Goal: Task Accomplishment & Management: Use online tool/utility

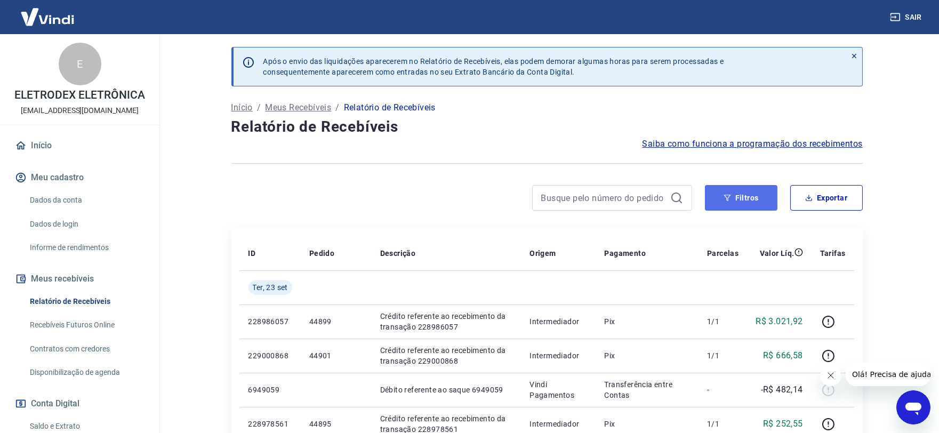
click at [722, 201] on button "Filtros" at bounding box center [741, 198] width 73 height 26
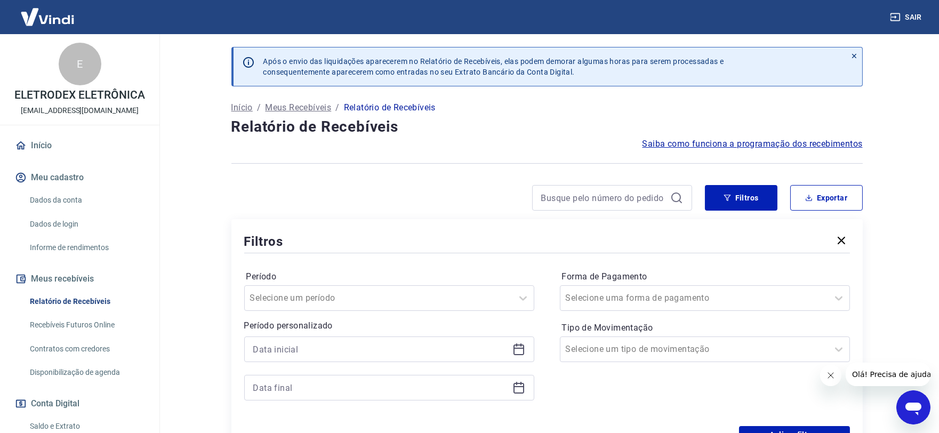
click at [521, 353] on icon at bounding box center [518, 349] width 13 height 13
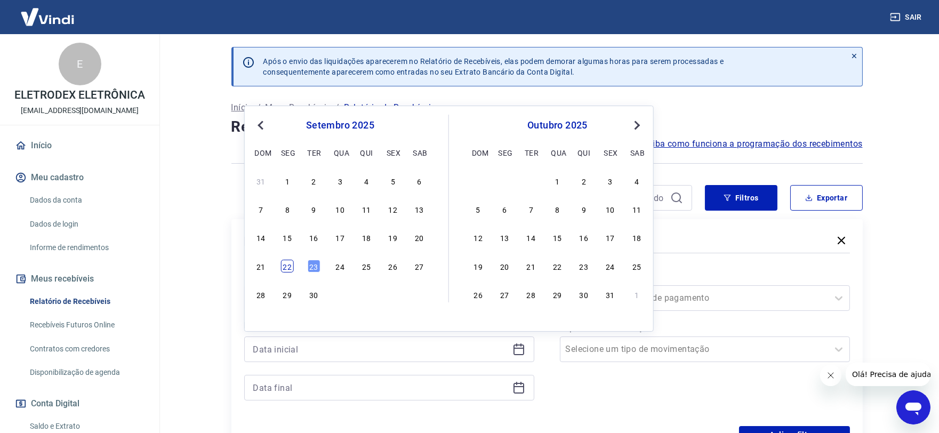
click at [293, 264] on div "22" at bounding box center [287, 266] width 13 height 13
type input "22/09/2025"
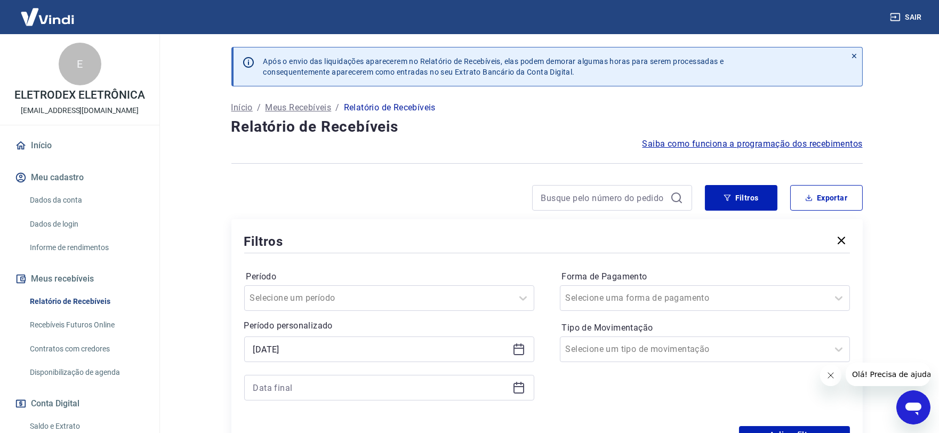
click at [519, 394] on icon at bounding box center [518, 387] width 13 height 13
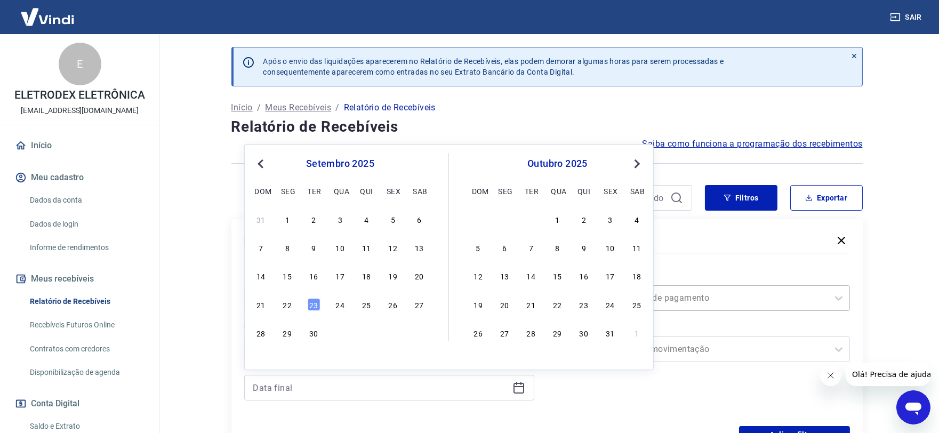
drag, startPoint x: 316, startPoint y: 308, endPoint x: 638, endPoint y: 287, distance: 322.7
click at [316, 309] on div "23" at bounding box center [313, 304] width 13 height 13
type input "[DATE]"
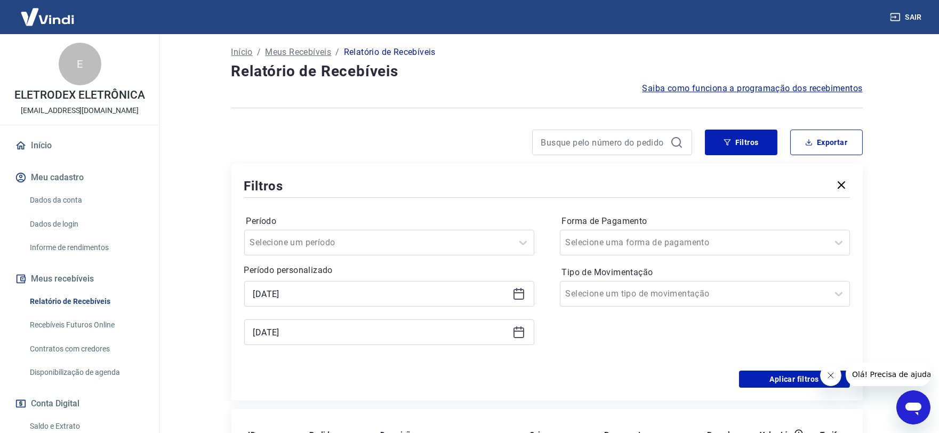
scroll to position [118, 0]
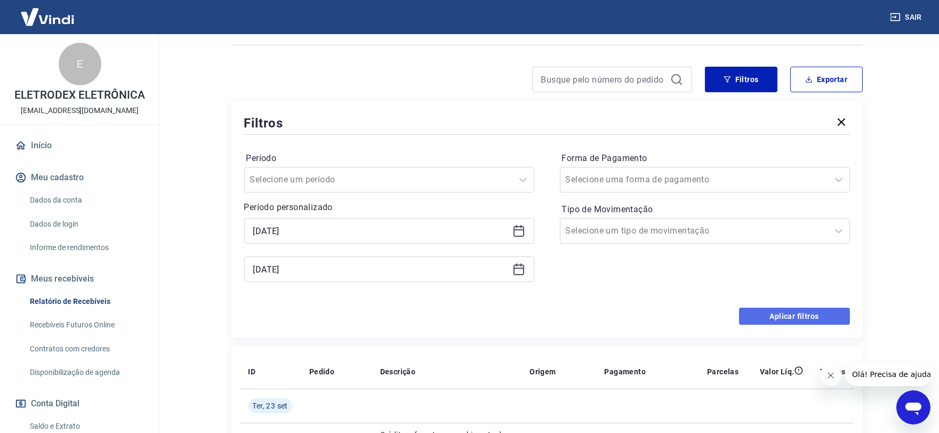
click at [775, 313] on button "Aplicar filtros" at bounding box center [794, 316] width 111 height 17
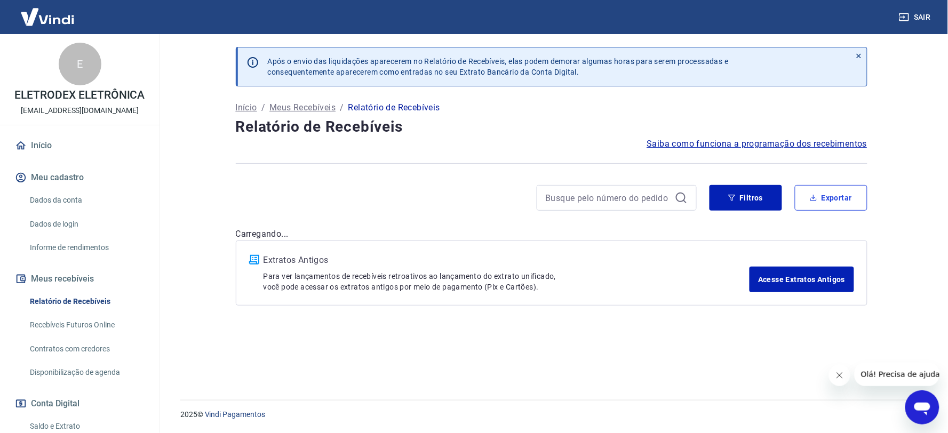
drag, startPoint x: 819, startPoint y: 205, endPoint x: 785, endPoint y: 182, distance: 40.8
click at [819, 205] on button "Exportar" at bounding box center [830, 198] width 73 height 26
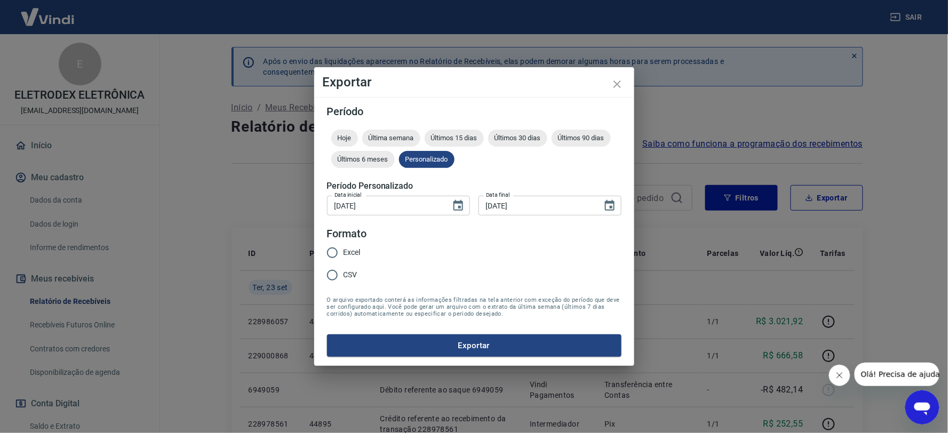
type input "22/09/2025"
type input "[DATE]"
click at [338, 252] on input "Excel" at bounding box center [332, 253] width 22 height 22
radio input "true"
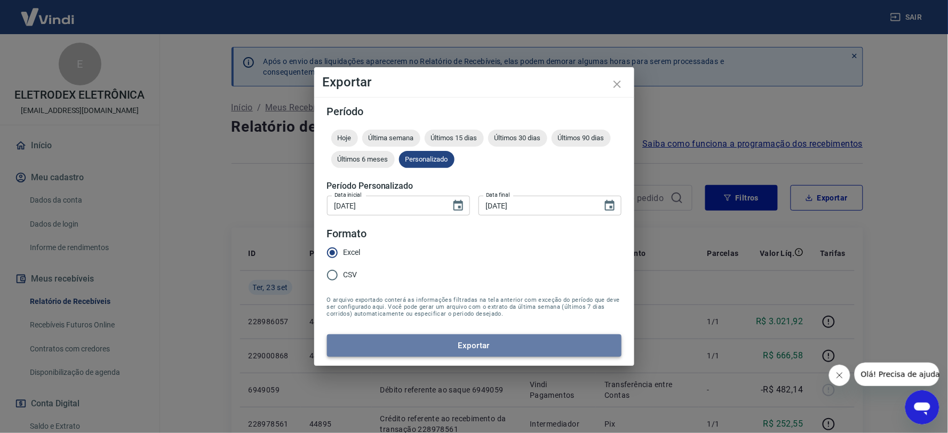
click at [462, 342] on button "Exportar" at bounding box center [474, 345] width 294 height 22
